Goal: Transaction & Acquisition: Purchase product/service

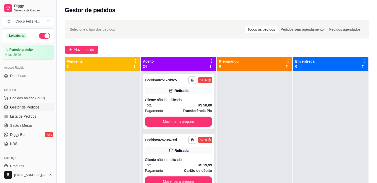
click at [210, 60] on icon at bounding box center [212, 61] width 5 height 5
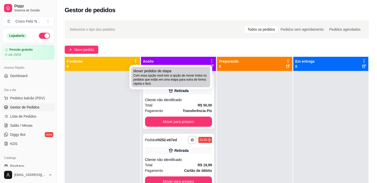
click at [191, 77] on span "Com essa opção você tem a opção de mover todos os pedidos que estão em uma etap…" at bounding box center [170, 79] width 75 height 12
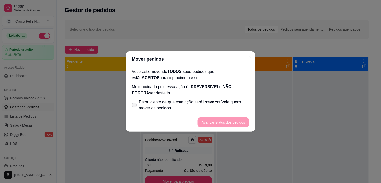
click at [149, 102] on span "Estou ciente de que esta ação será irreverssível e quero mover os pedidos." at bounding box center [194, 105] width 110 height 12
click at [135, 106] on input "Estou ciente de que esta ação será irreverssível e quero mover os pedidos." at bounding box center [133, 107] width 3 height 3
checkbox input "true"
click at [231, 120] on button "Avançar status dos pedidos" at bounding box center [223, 122] width 50 height 10
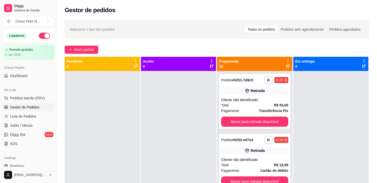
click at [286, 60] on icon at bounding box center [288, 61] width 5 height 5
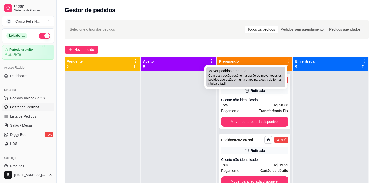
click at [267, 71] on div "Mover pedidos de etapa Com essa opção você tem a opção de mover todos os pedido…" at bounding box center [246, 76] width 75 height 17
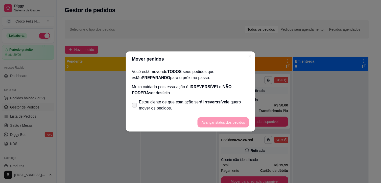
click at [189, 100] on span "Estou ciente de que esta ação será irreverssível e quero mover os pedidos." at bounding box center [194, 105] width 110 height 12
click at [135, 106] on input "Estou ciente de que esta ação será irreverssível e quero mover os pedidos." at bounding box center [133, 107] width 3 height 3
checkbox input "true"
click at [219, 118] on button "Avançar status dos pedidos" at bounding box center [224, 122] width 52 height 10
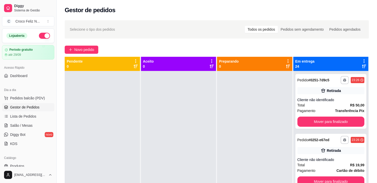
click at [362, 62] on icon at bounding box center [364, 61] width 5 height 5
click at [343, 75] on span "Com essa opção você tem a opção de mover todos os pedidos que estão em uma etap…" at bounding box center [330, 77] width 60 height 10
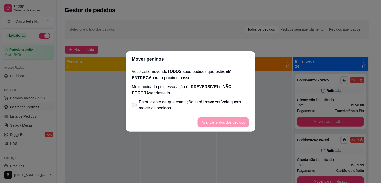
click at [218, 101] on span "irreverssível" at bounding box center [216, 102] width 24 height 4
click at [135, 106] on input "Estou ciente de que esta ação será irreverssível e quero mover os pedidos." at bounding box center [133, 107] width 3 height 3
checkbox input "true"
click at [223, 120] on button "Avançar status dos pedidos" at bounding box center [224, 122] width 52 height 10
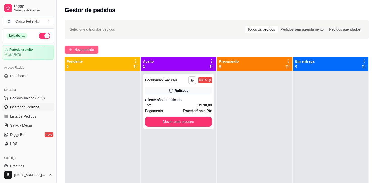
click at [87, 49] on span "Novo pedido" at bounding box center [84, 50] width 20 height 6
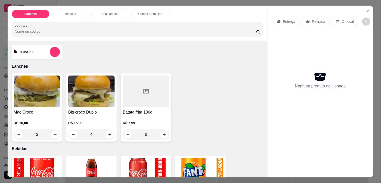
click at [43, 91] on img at bounding box center [37, 91] width 47 height 32
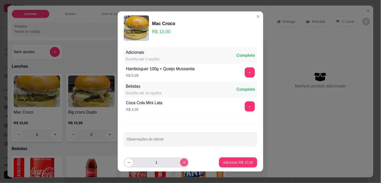
click at [183, 164] on icon "increase-product-quantity" at bounding box center [185, 162] width 4 height 4
click at [181, 164] on button "increase-product-quantity" at bounding box center [184, 162] width 8 height 8
type input "5"
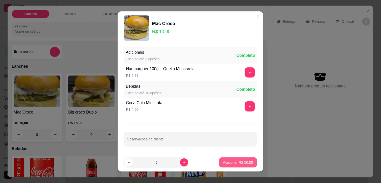
click at [225, 158] on button "Adicionar R$ 50,00" at bounding box center [238, 162] width 38 height 10
type input "5"
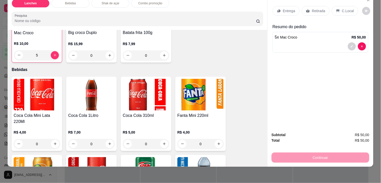
scroll to position [84, 0]
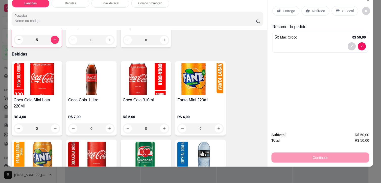
click at [160, 79] on img at bounding box center [146, 79] width 47 height 32
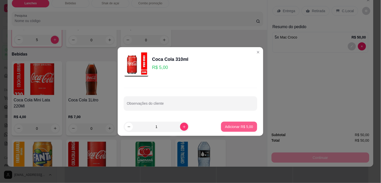
click at [234, 127] on p "Adicionar R$ 5,00" at bounding box center [239, 126] width 28 height 5
type input "1"
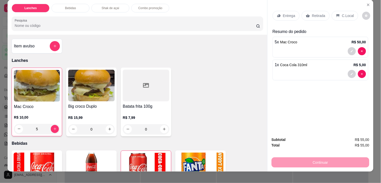
scroll to position [0, 0]
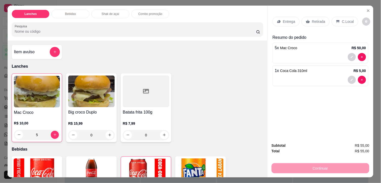
click at [317, 19] on p "Retirada" at bounding box center [318, 21] width 13 height 5
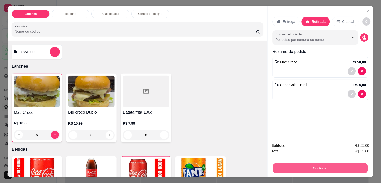
click at [331, 165] on button "Continuar" at bounding box center [320, 168] width 95 height 10
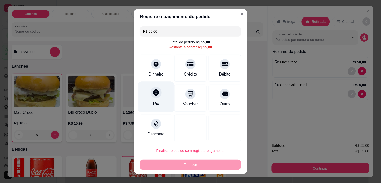
click at [143, 98] on div "Pix" at bounding box center [157, 97] width 36 height 30
type input "R$ 0,00"
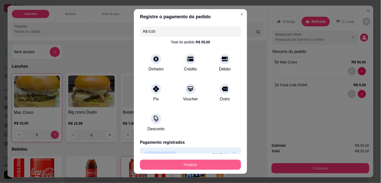
click at [182, 162] on button "Finalizar" at bounding box center [190, 164] width 101 height 10
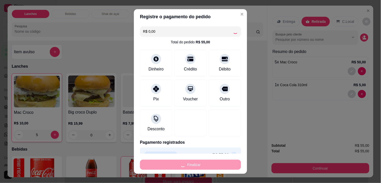
type input "0"
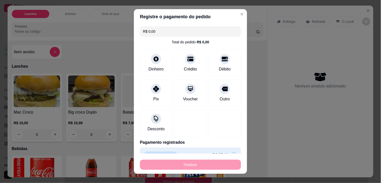
type input "-R$ 55,00"
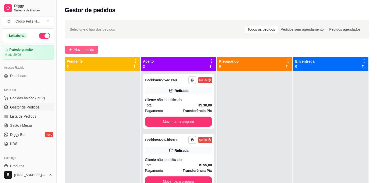
click at [88, 50] on span "Novo pedido" at bounding box center [84, 50] width 20 height 6
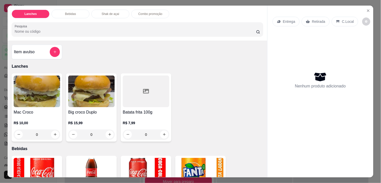
click at [36, 100] on img at bounding box center [37, 91] width 47 height 32
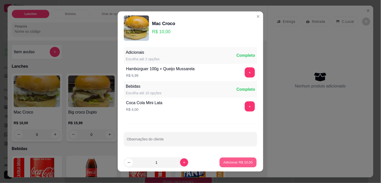
click at [228, 162] on p "Adicionar R$ 10,00" at bounding box center [238, 162] width 29 height 5
type input "1"
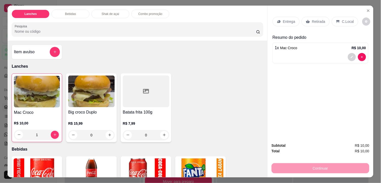
click at [103, 90] on img at bounding box center [91, 91] width 47 height 32
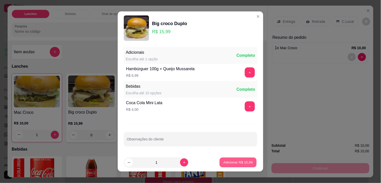
click at [224, 160] on p "Adicionar R$ 15,99" at bounding box center [238, 162] width 29 height 5
type input "1"
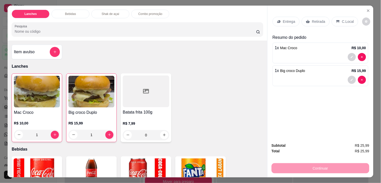
click at [319, 19] on p "Retirada" at bounding box center [318, 21] width 13 height 5
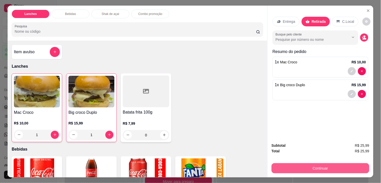
click at [346, 167] on button "Continuar" at bounding box center [321, 168] width 98 height 10
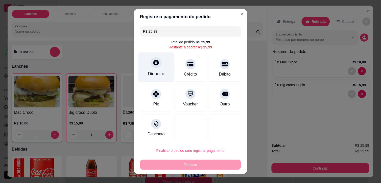
click at [158, 68] on div "Dinheiro" at bounding box center [157, 67] width 36 height 30
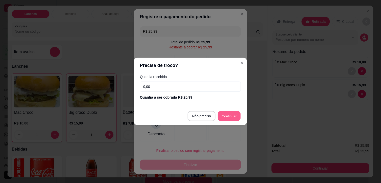
type input "R$ 0,00"
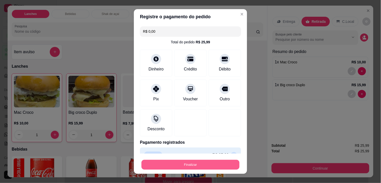
click at [207, 164] on button "Finalizar" at bounding box center [191, 165] width 98 height 10
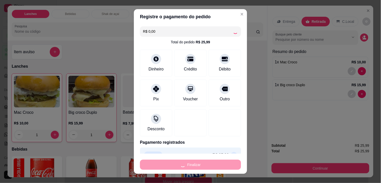
type input "0"
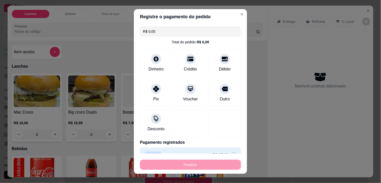
type input "-R$ 25,99"
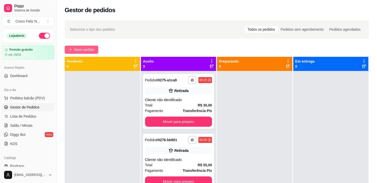
click at [80, 53] on button "Novo pedido" at bounding box center [82, 50] width 34 height 8
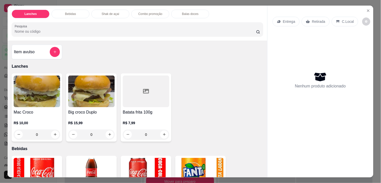
click at [78, 95] on img at bounding box center [91, 91] width 47 height 32
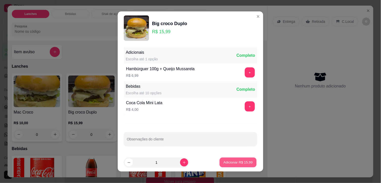
click at [224, 161] on p "Adicionar R$ 15,99" at bounding box center [238, 162] width 29 height 5
type input "1"
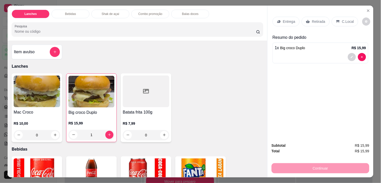
click at [320, 19] on p "Retirada" at bounding box center [318, 21] width 13 height 5
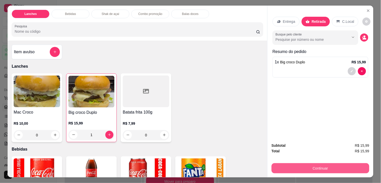
click at [314, 166] on button "Continuar" at bounding box center [321, 168] width 98 height 10
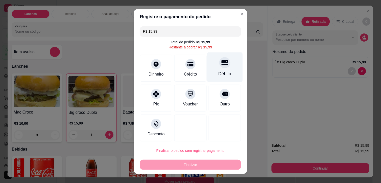
click at [219, 72] on div "Débito" at bounding box center [225, 73] width 13 height 7
type input "R$ 0,00"
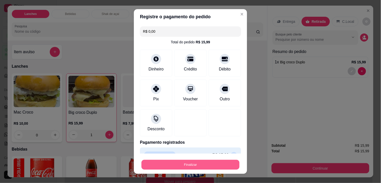
click at [227, 165] on button "Finalizar" at bounding box center [191, 165] width 98 height 10
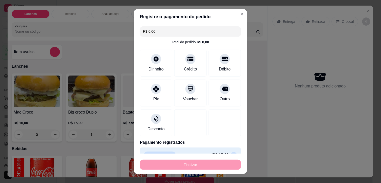
type input "0"
type input "-R$ 15,99"
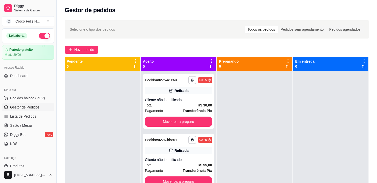
click at [211, 59] on icon at bounding box center [212, 61] width 5 height 5
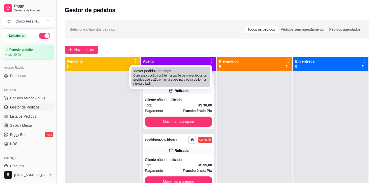
click at [186, 79] on span "Com essa opção você tem a opção de mover todos os pedidos que estão em uma etap…" at bounding box center [170, 79] width 75 height 12
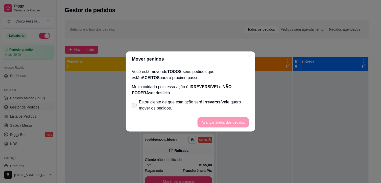
click at [180, 101] on span "Estou ciente de que esta ação será irreverssível e quero mover os pedidos." at bounding box center [194, 105] width 110 height 12
click at [135, 106] on input "Estou ciente de que esta ação será irreverssível e quero mover os pedidos." at bounding box center [133, 107] width 3 height 3
checkbox input "true"
click at [209, 120] on button "Avançar status dos pedidos" at bounding box center [223, 122] width 50 height 10
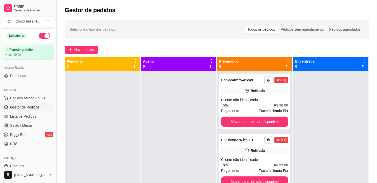
click at [286, 61] on icon at bounding box center [288, 61] width 5 height 5
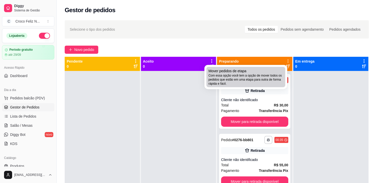
click at [262, 75] on span "Com essa opção você tem a opção de mover todos os pedidos que estão em uma etap…" at bounding box center [246, 79] width 75 height 12
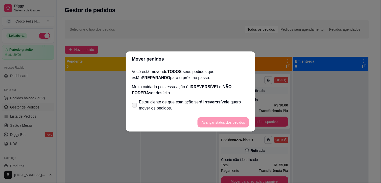
click at [208, 101] on span "irreverssível" at bounding box center [216, 102] width 24 height 4
click at [135, 106] on input "Estou ciente de que esta ação será irreverssível e quero mover os pedidos." at bounding box center [133, 107] width 3 height 3
checkbox input "true"
click at [217, 121] on button "Avançar status dos pedidos" at bounding box center [224, 122] width 52 height 10
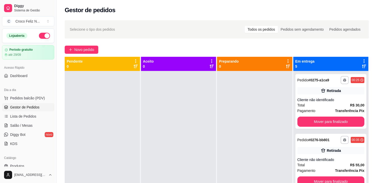
click at [364, 61] on icon at bounding box center [364, 61] width 1 height 4
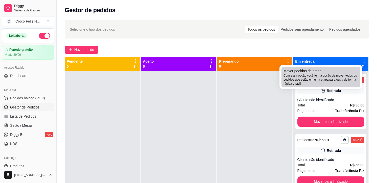
click at [327, 74] on span "Com essa opção você tem a opção de mover todos os pedidos que estão em uma etap…" at bounding box center [321, 79] width 75 height 12
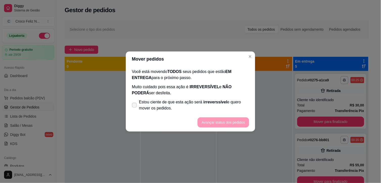
click at [218, 103] on span "irreverssível" at bounding box center [216, 102] width 24 height 4
click at [135, 106] on input "Estou ciente de que esta ação será irreverssível e quero mover os pedidos." at bounding box center [133, 107] width 3 height 3
checkbox input "true"
click at [227, 119] on button "Avançar status dos pedidos" at bounding box center [224, 122] width 52 height 10
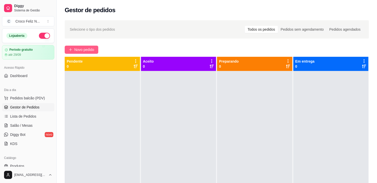
click at [78, 52] on span "Novo pedido" at bounding box center [84, 50] width 20 height 6
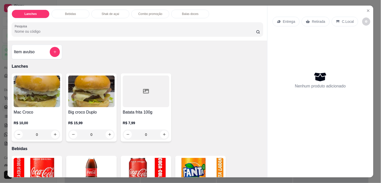
click at [87, 91] on img at bounding box center [91, 91] width 47 height 32
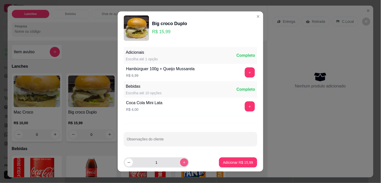
click at [181, 161] on button "increase-product-quantity" at bounding box center [184, 162] width 8 height 8
type input "2"
click at [223, 162] on p "Adicionar R$ 31,98" at bounding box center [238, 162] width 30 height 5
type input "2"
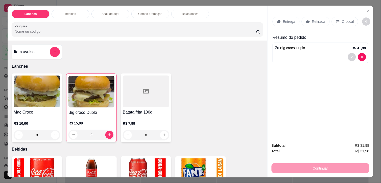
click at [320, 19] on p "Retirada" at bounding box center [318, 21] width 13 height 5
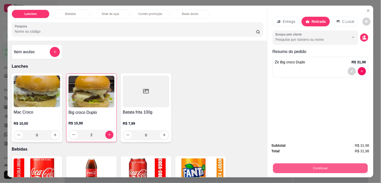
click at [325, 165] on button "Continuar" at bounding box center [320, 168] width 95 height 10
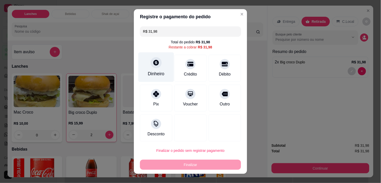
click at [151, 66] on div at bounding box center [156, 62] width 11 height 11
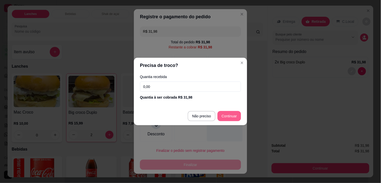
type input "R$ 0,00"
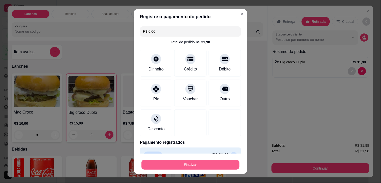
click at [215, 163] on button "Finalizar" at bounding box center [191, 165] width 98 height 10
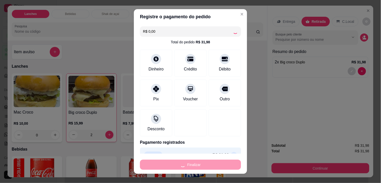
type input "0"
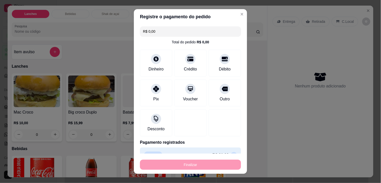
type input "-R$ 31,98"
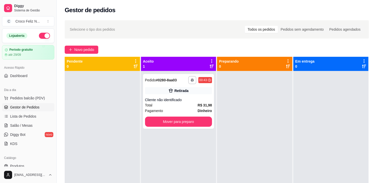
click at [211, 61] on icon at bounding box center [211, 61] width 1 height 4
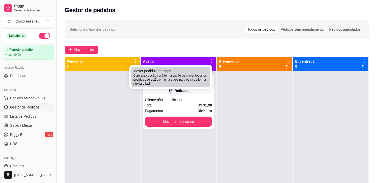
click at [181, 77] on span "Com essa opção você tem a opção de mover todos os pedidos que estão em uma etap…" at bounding box center [170, 79] width 75 height 12
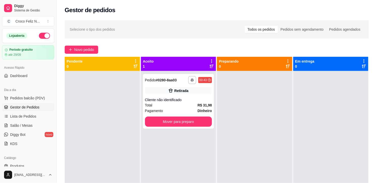
click at [149, 107] on span "Estou ciente de que esta ação será irreverssível e quero mover os pedidos." at bounding box center [194, 105] width 110 height 12
click at [135, 107] on input "Estou ciente de que esta ação será irreverssível e quero mover os pedidos." at bounding box center [133, 107] width 3 height 3
checkbox input "true"
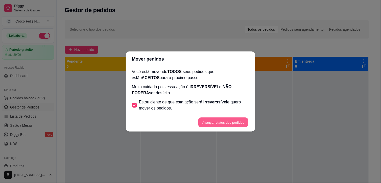
click at [211, 119] on button "Avançar status dos pedidos" at bounding box center [223, 122] width 50 height 10
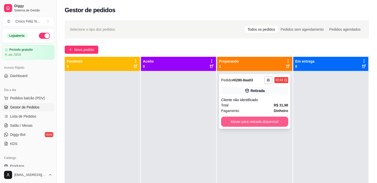
click at [257, 122] on button "Mover para retirada disponível" at bounding box center [254, 121] width 67 height 10
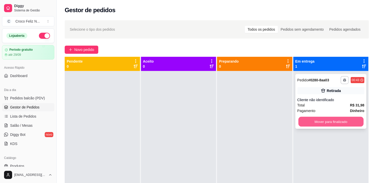
click at [313, 121] on button "Mover para finalizado" at bounding box center [330, 122] width 65 height 10
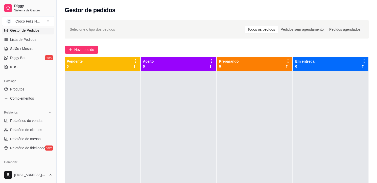
scroll to position [84, 0]
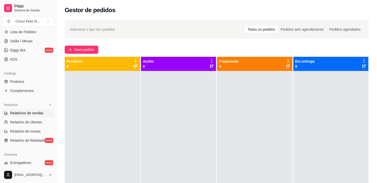
click at [29, 114] on span "Relatórios de vendas" at bounding box center [26, 112] width 33 height 5
select select "ALL"
select select "0"
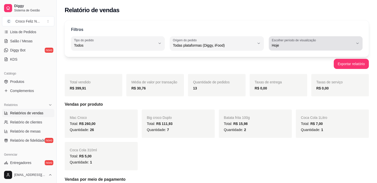
click at [350, 46] on span "Hoje" at bounding box center [313, 45] width 82 height 5
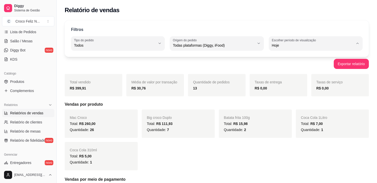
click at [299, 109] on span "Customizado" at bounding box center [314, 106] width 78 height 5
type input "-1"
select select "-1"
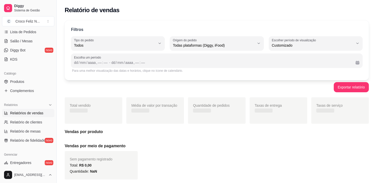
scroll to position [5, 0]
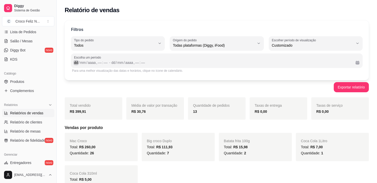
click at [76, 62] on div "dd" at bounding box center [76, 62] width 5 height 5
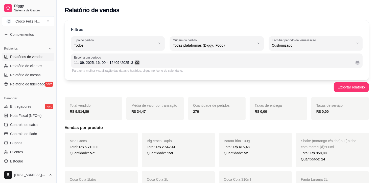
scroll to position [168, 0]
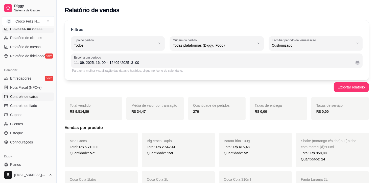
click at [26, 97] on span "Controle de caixa" at bounding box center [24, 96] width 28 height 5
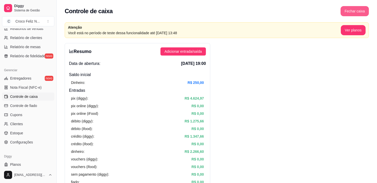
click at [352, 12] on button "Fechar caixa" at bounding box center [355, 11] width 28 height 10
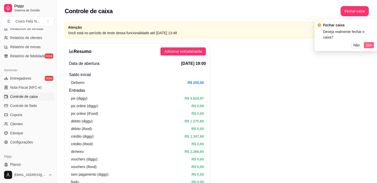
click at [370, 42] on span "Sim" at bounding box center [369, 45] width 6 height 6
